Goal: Complete application form

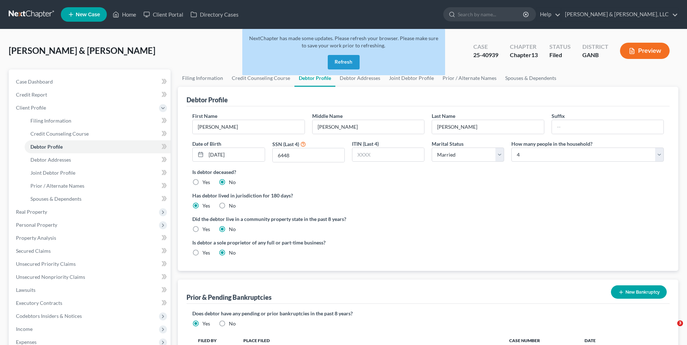
select select "1"
select select "3"
click at [344, 55] on button "Refresh" at bounding box center [344, 62] width 32 height 14
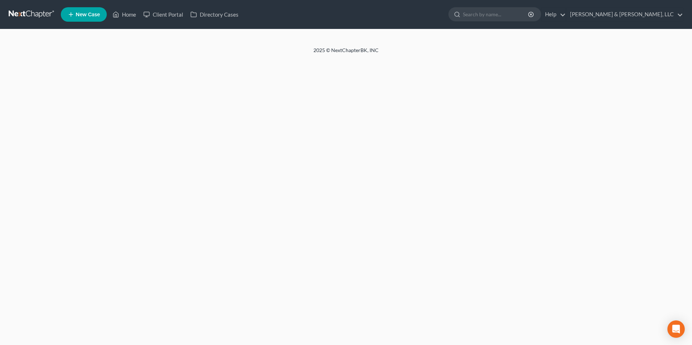
select select "1"
select select "3"
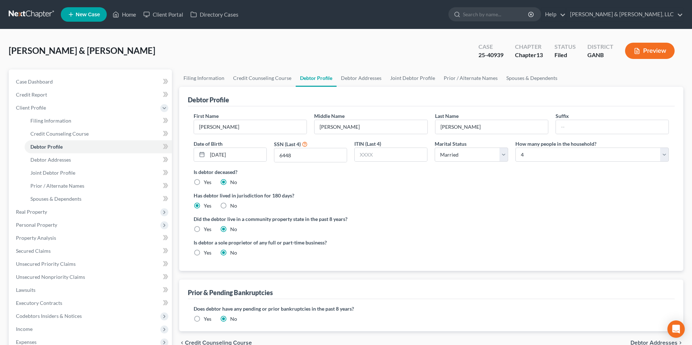
radio input "true"
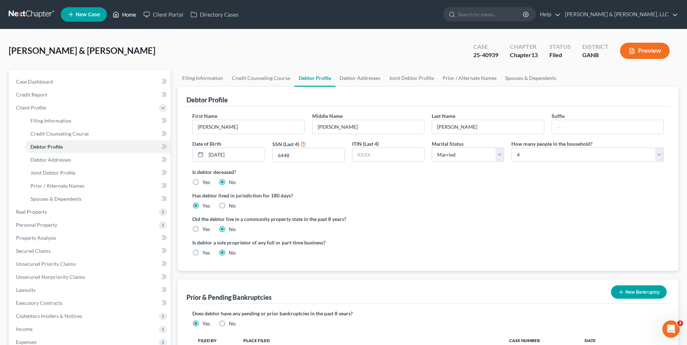
click at [130, 14] on link "Home" at bounding box center [124, 14] width 31 height 13
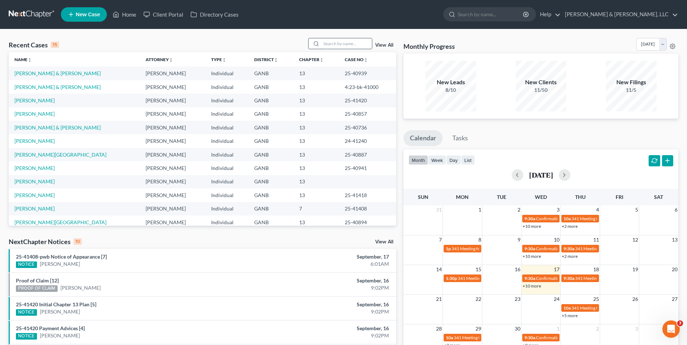
click at [325, 43] on input "search" at bounding box center [346, 43] width 51 height 10
